Goal: Task Accomplishment & Management: Manage account settings

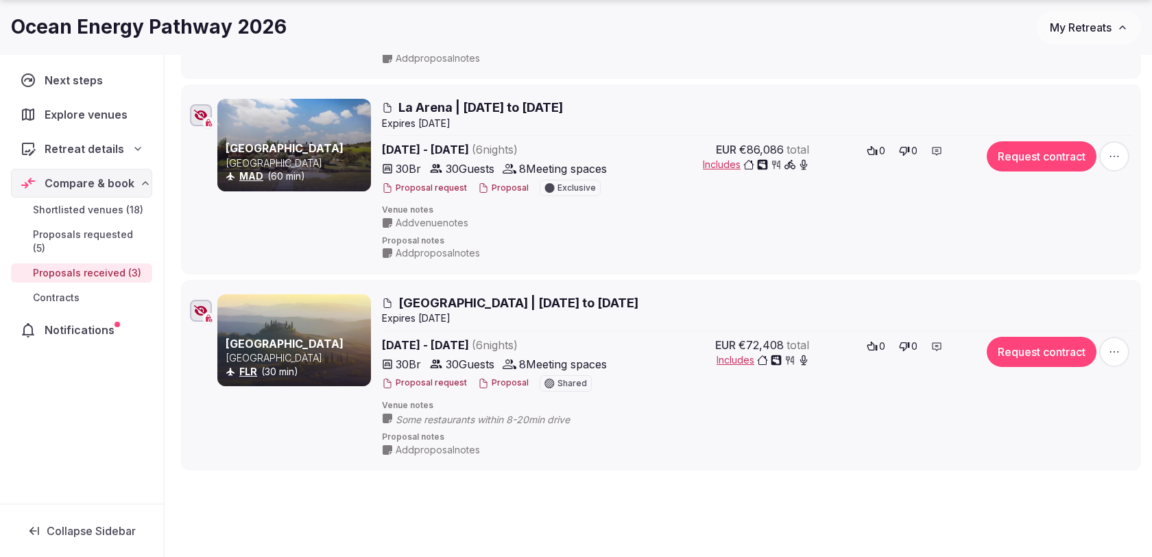
scroll to position [410, 0]
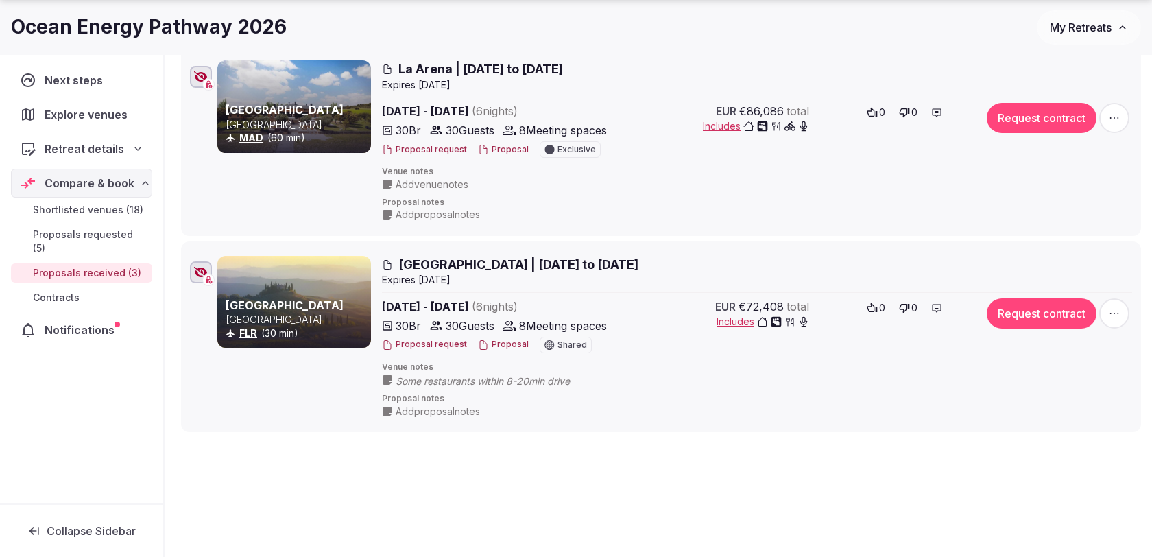
click at [1121, 315] on span "button" at bounding box center [1114, 313] width 30 height 30
click at [1076, 184] on span "Edit proposal" at bounding box center [1067, 178] width 60 height 14
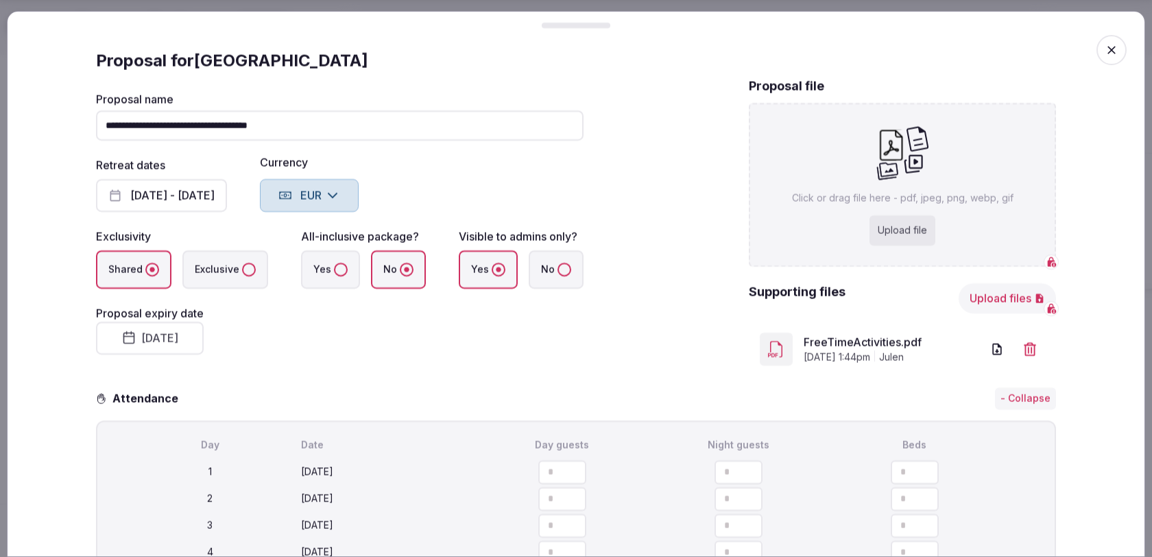
click at [904, 222] on div "Upload file" at bounding box center [902, 230] width 66 height 30
click at [909, 237] on div "Upload file" at bounding box center [902, 230] width 66 height 30
type input "**********"
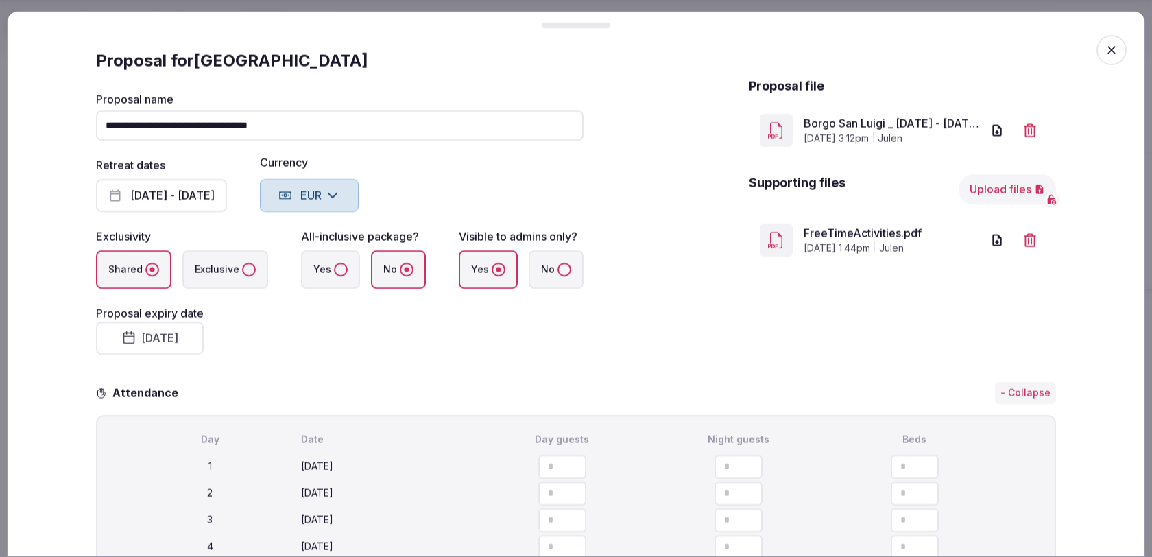
click at [443, 358] on div "**********" at bounding box center [339, 223] width 487 height 293
click at [1107, 47] on icon "button" at bounding box center [1111, 50] width 14 height 14
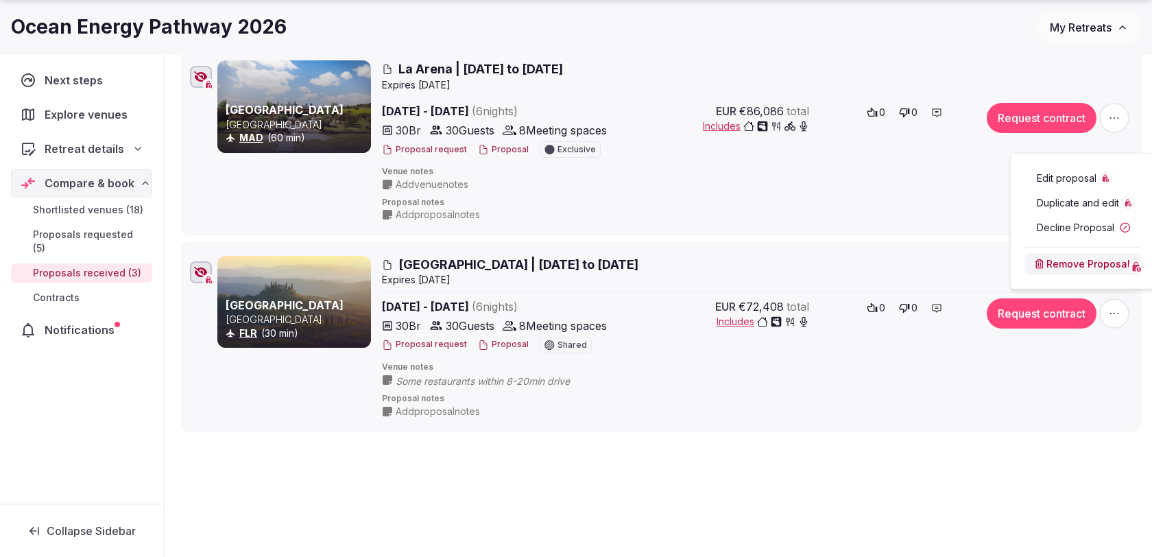
click at [1111, 311] on icon "button" at bounding box center [1114, 313] width 14 height 14
click at [1121, 310] on icon "button" at bounding box center [1114, 313] width 14 height 14
click at [488, 345] on button "Proposal" at bounding box center [503, 345] width 51 height 12
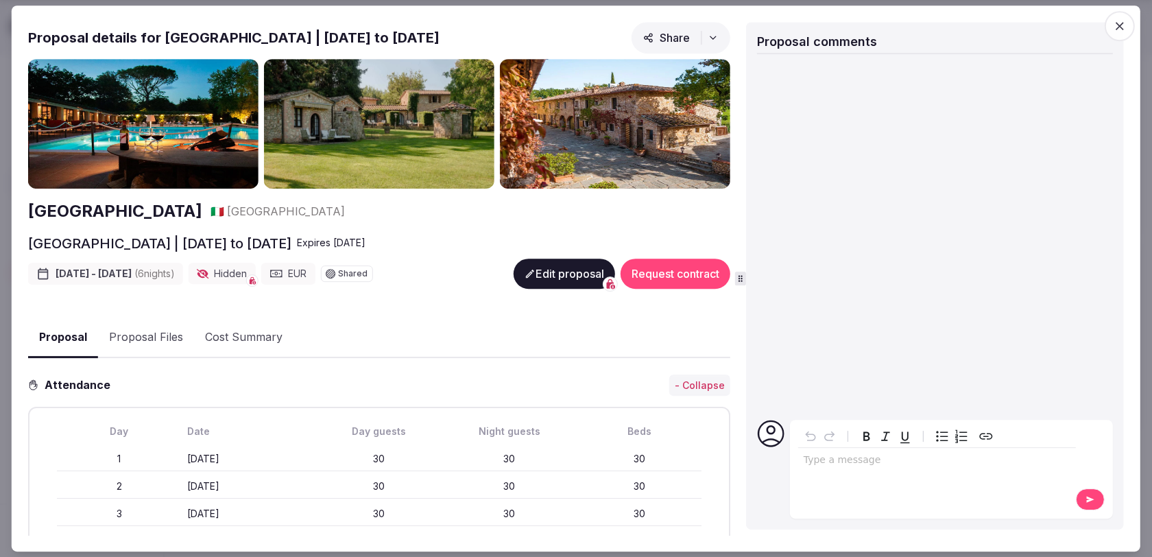
click at [136, 336] on button "Proposal Files" at bounding box center [146, 337] width 96 height 40
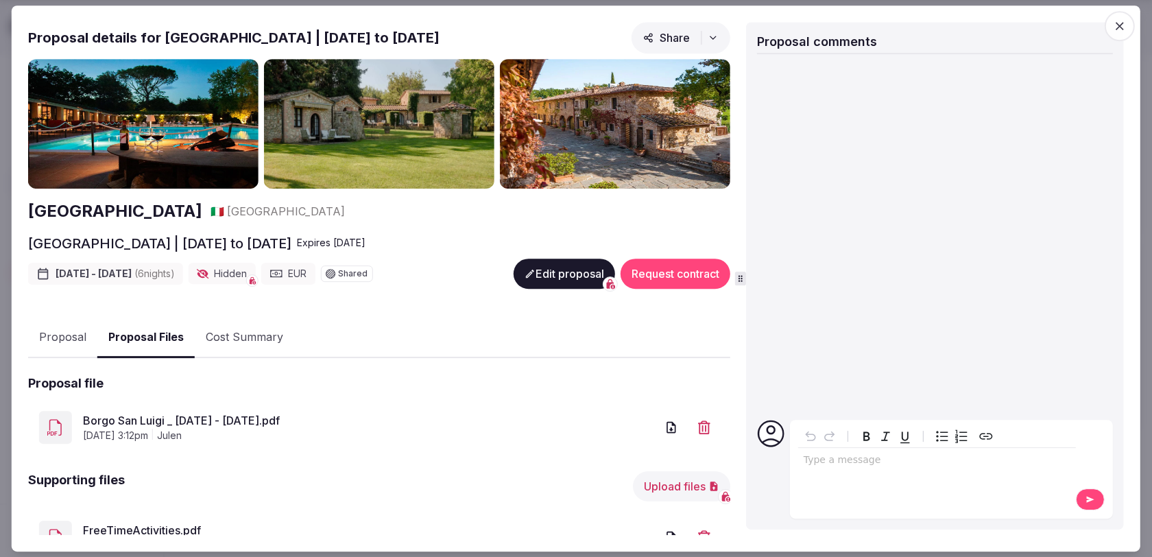
scroll to position [56, 0]
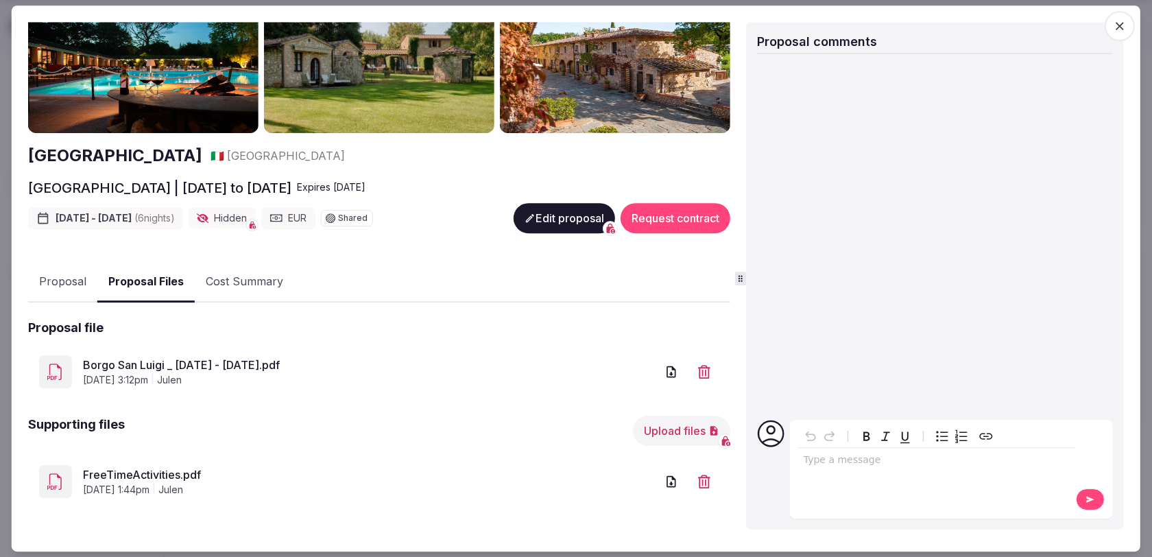
click at [1118, 27] on icon "button" at bounding box center [1119, 26] width 8 height 8
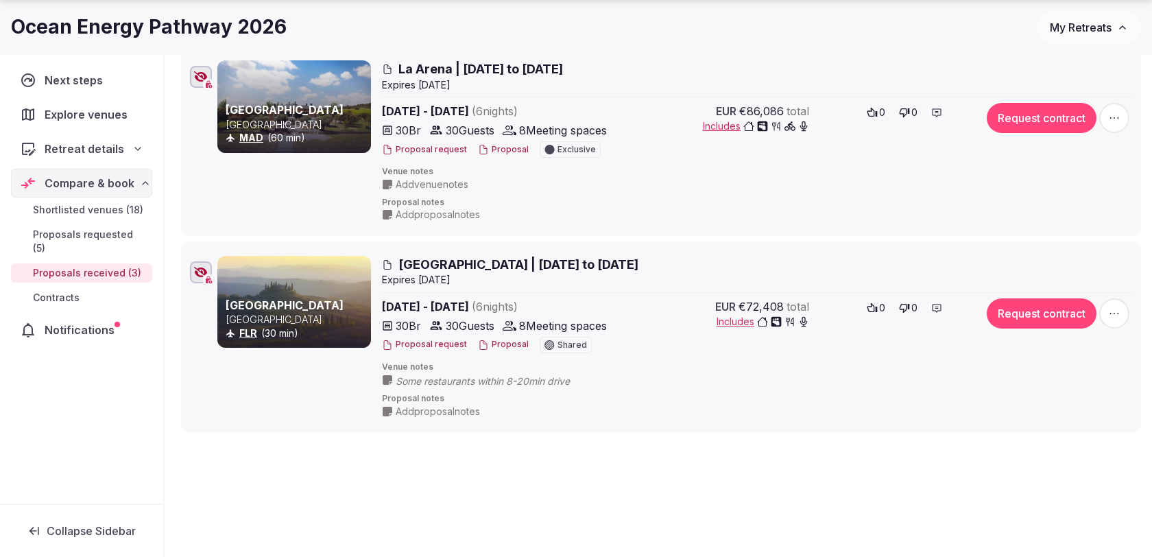
click at [810, 470] on div "Shortlisted venues 18 Proposals requested 5 Proposals received 3 Contracts 0 Pr…" at bounding box center [658, 130] width 987 height 888
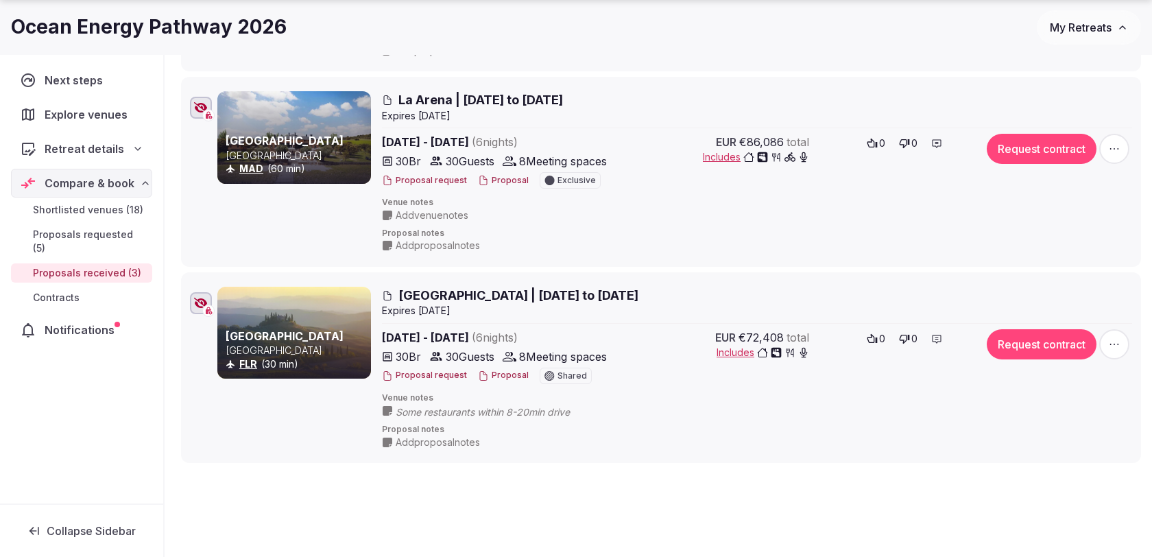
scroll to position [380, 0]
click at [808, 484] on div "Shortlisted venues 18 Proposals requested 5 Proposals received 3 Contracts 0 Pr…" at bounding box center [658, 160] width 987 height 888
